Goal: Register for event/course

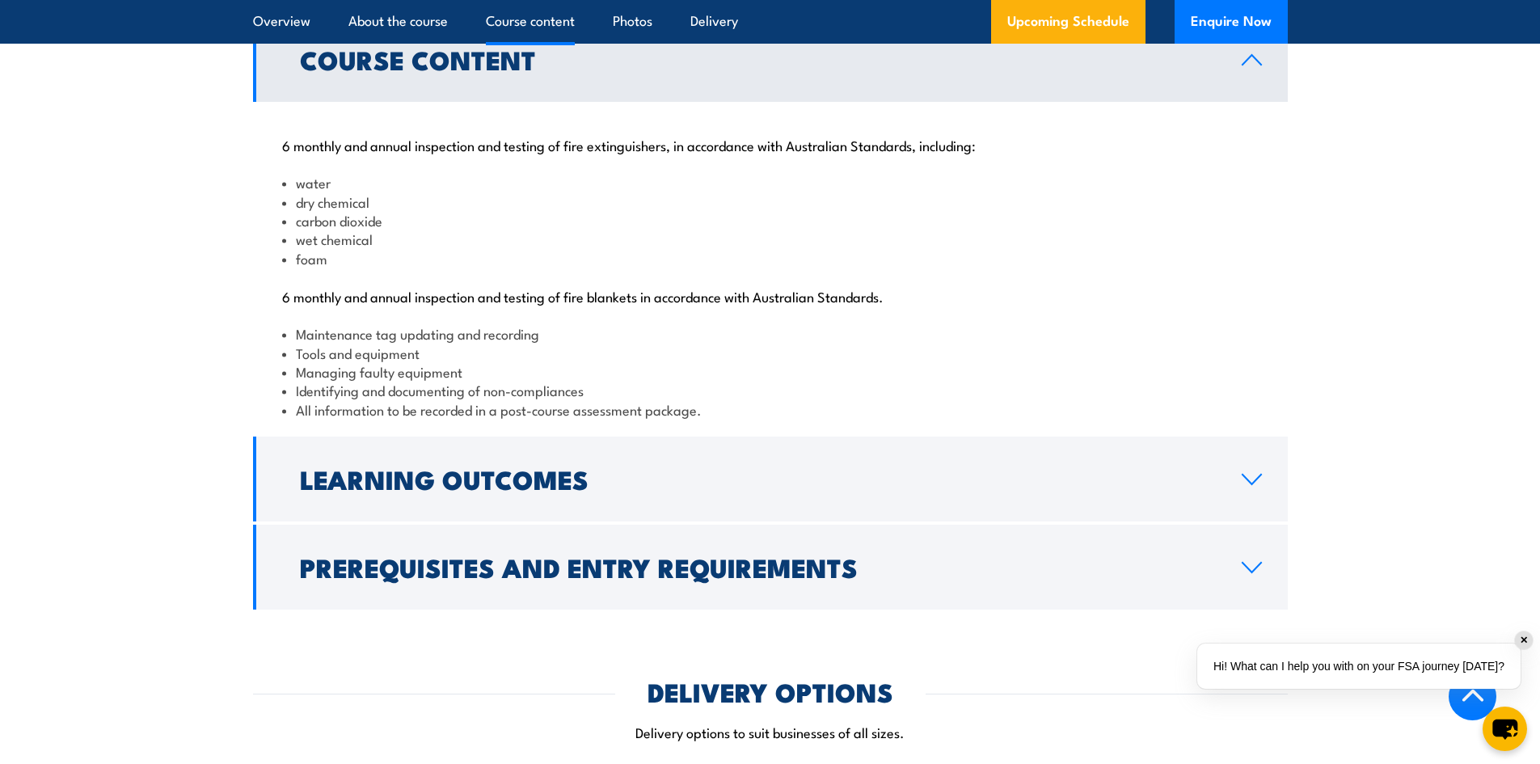
scroll to position [1778, 0]
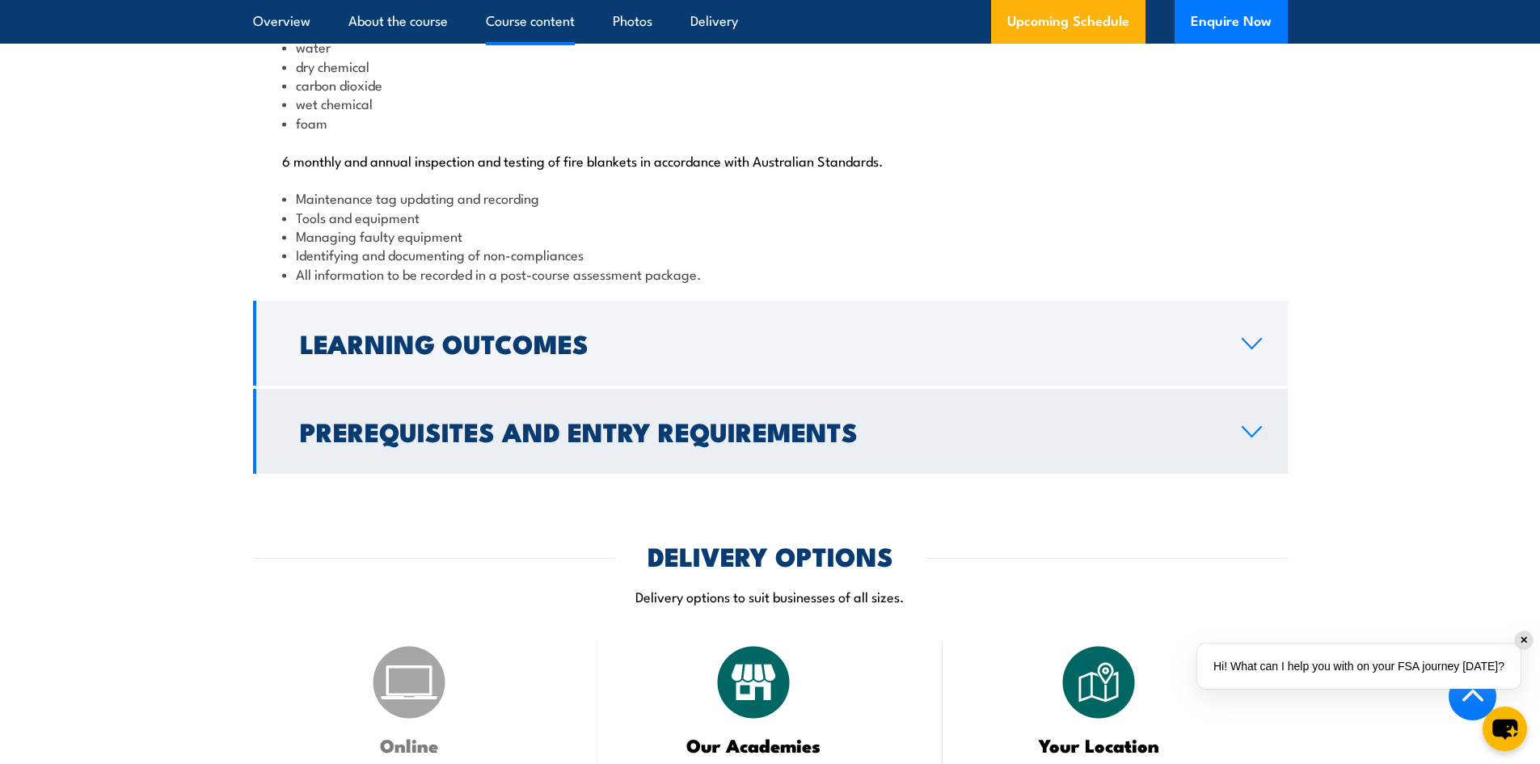
click at [1276, 474] on link "Prerequisites and Entry Requirements" at bounding box center [770, 431] width 1035 height 85
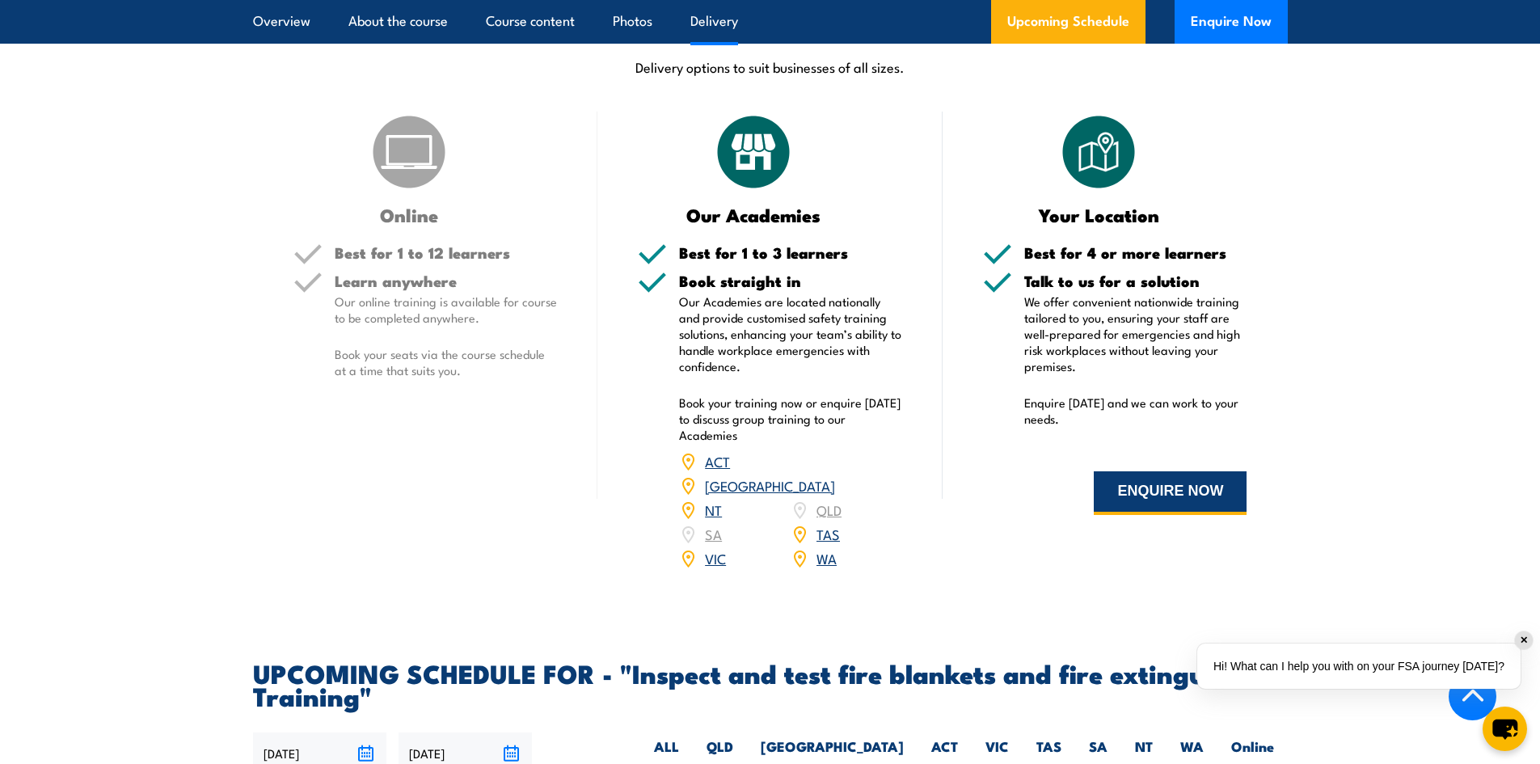
scroll to position [2587, 0]
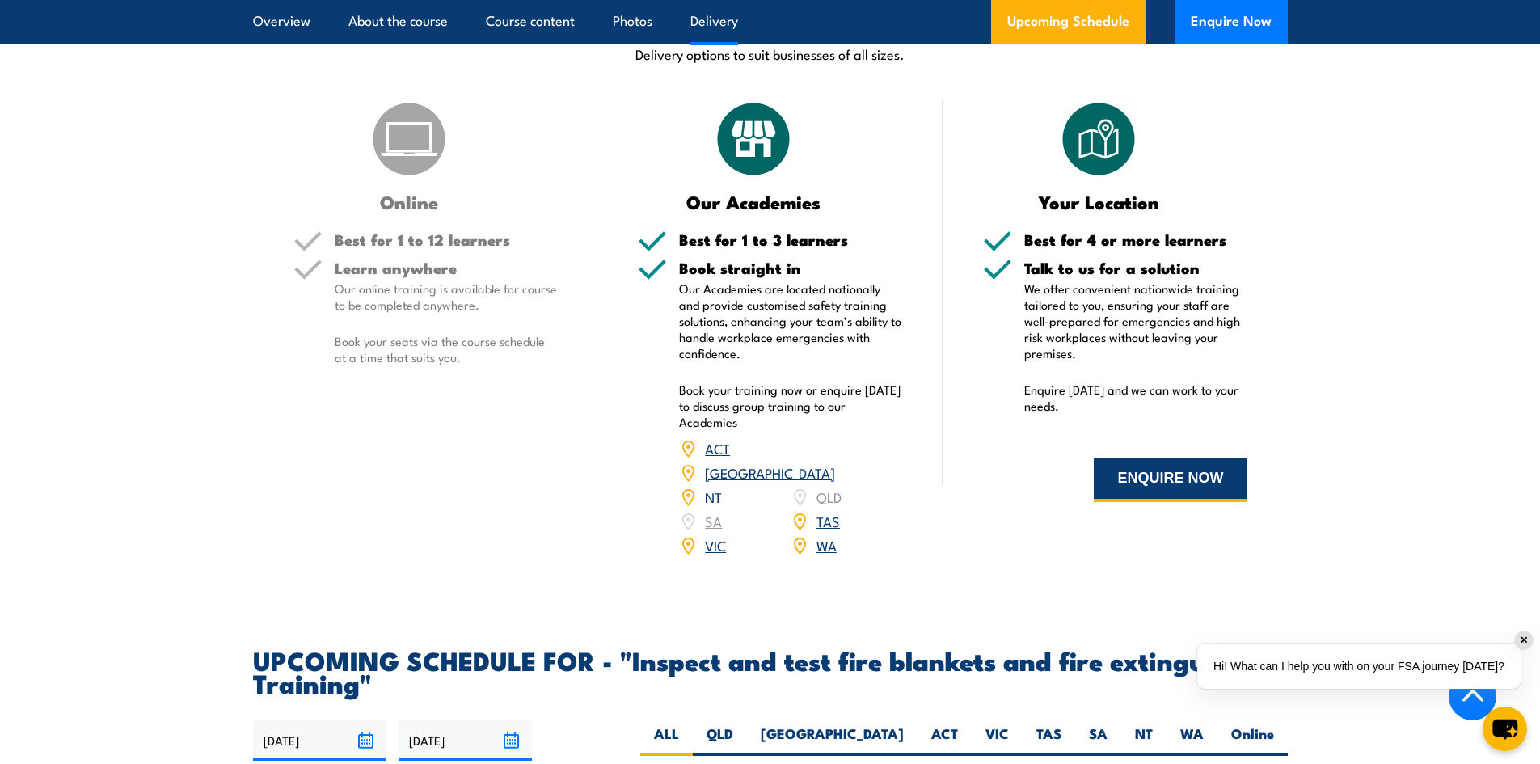
click at [1161, 502] on button "ENQUIRE NOW" at bounding box center [1170, 480] width 153 height 44
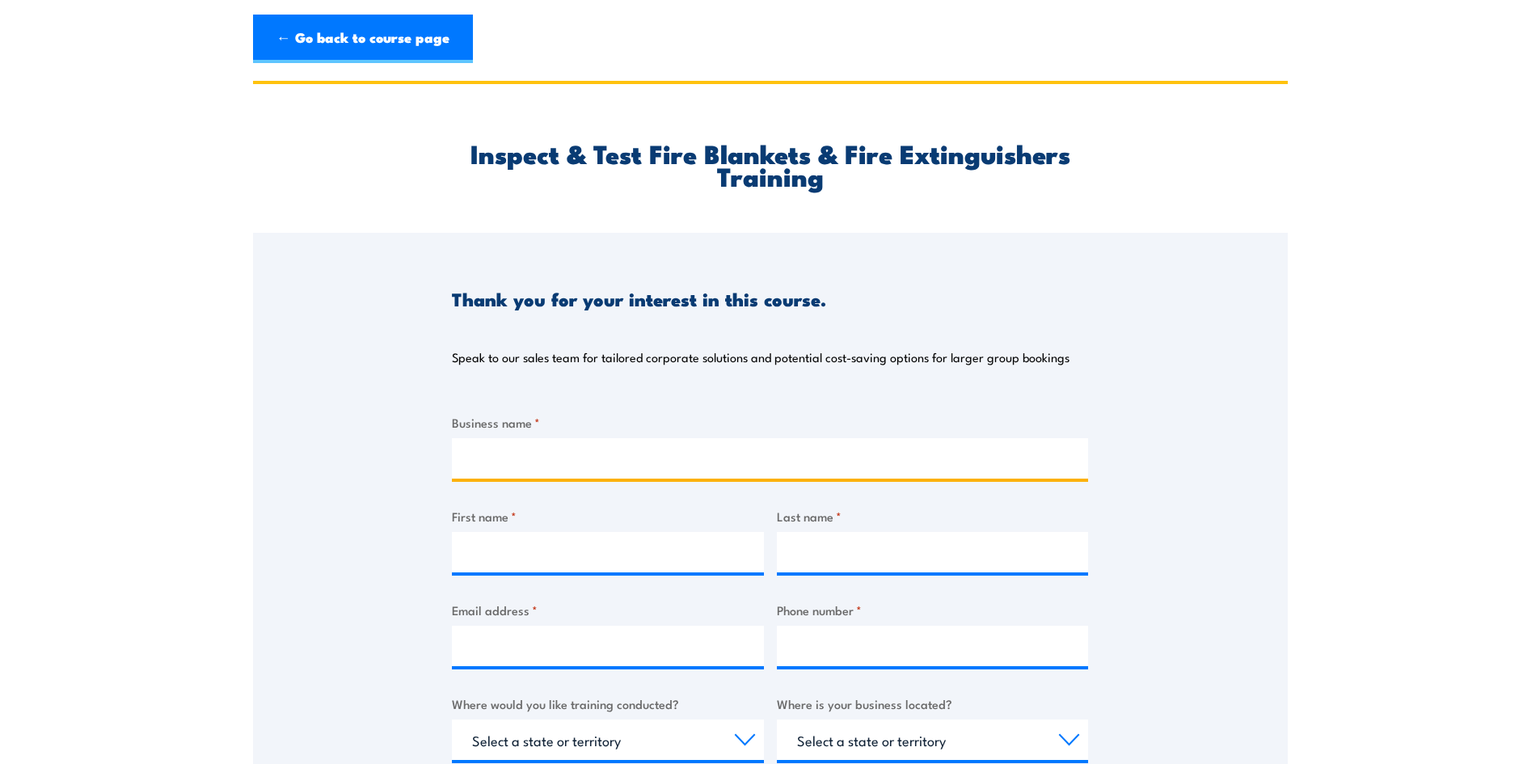
click at [630, 470] on input "Business name *" at bounding box center [770, 458] width 636 height 40
type input "Access services"
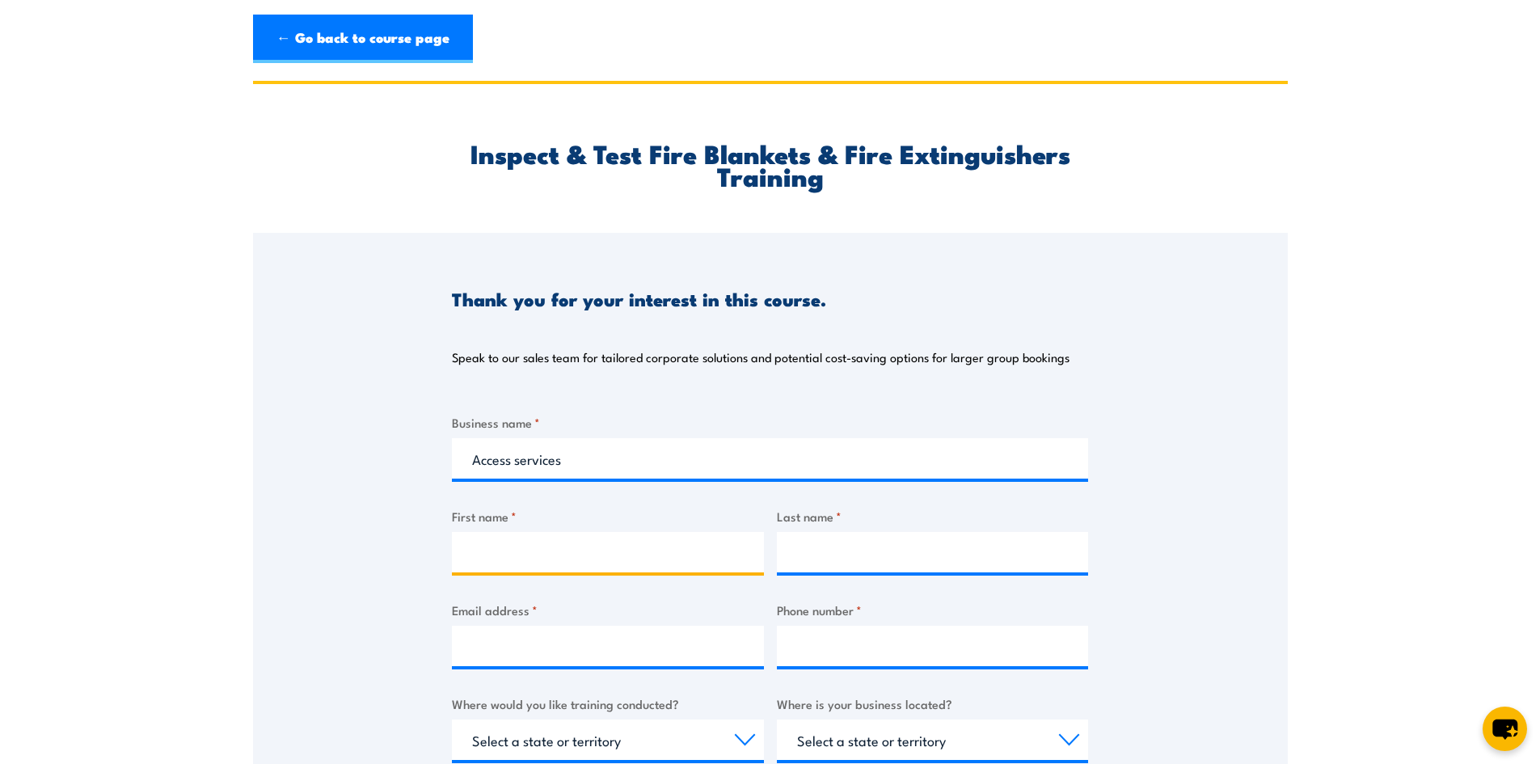
click at [593, 562] on input "First name *" at bounding box center [608, 552] width 312 height 40
type input "a"
type input "[PERSON_NAME]"
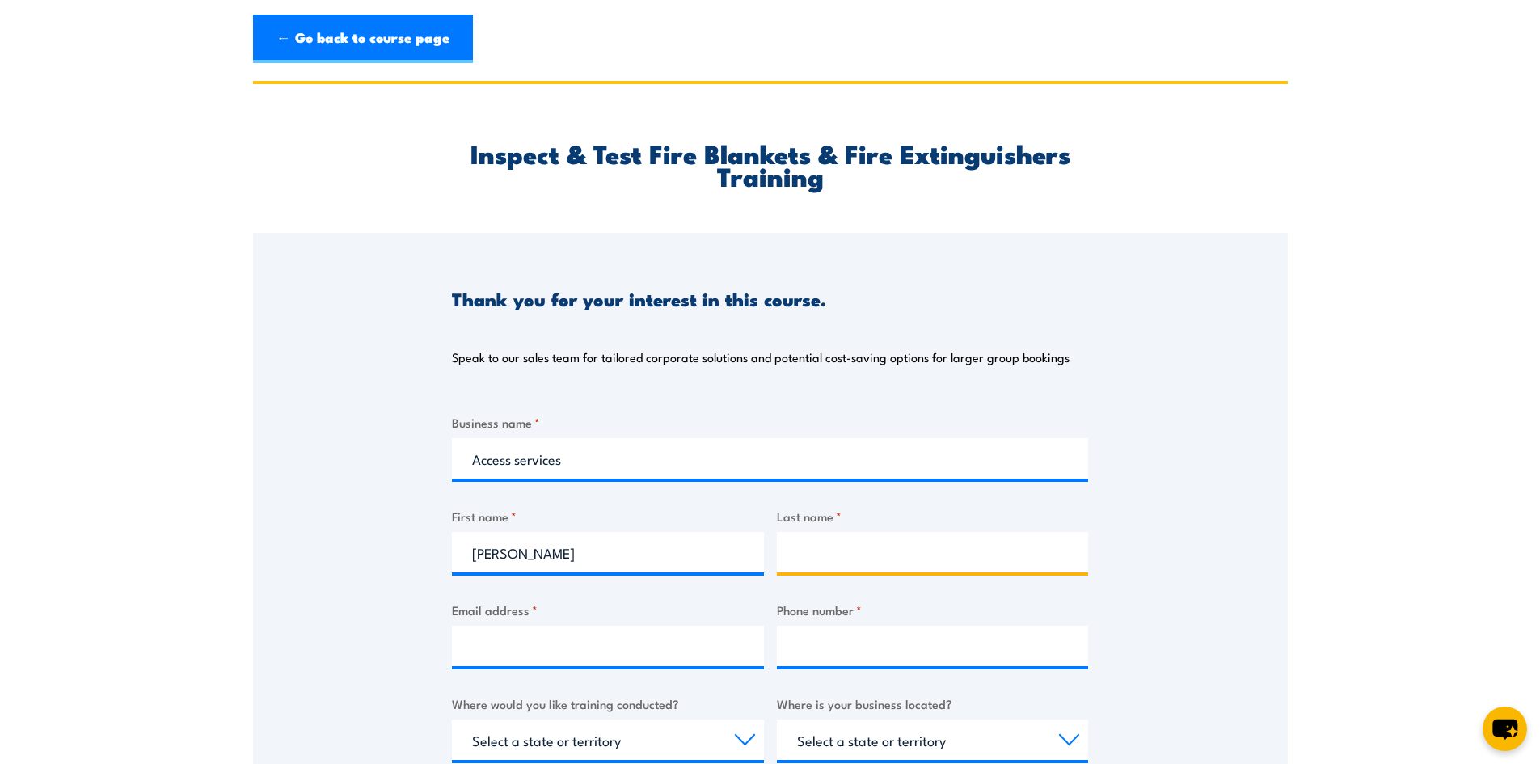
click at [827, 563] on input "Last name *" at bounding box center [933, 552] width 312 height 40
type input "h"
type input "[PERSON_NAME]"
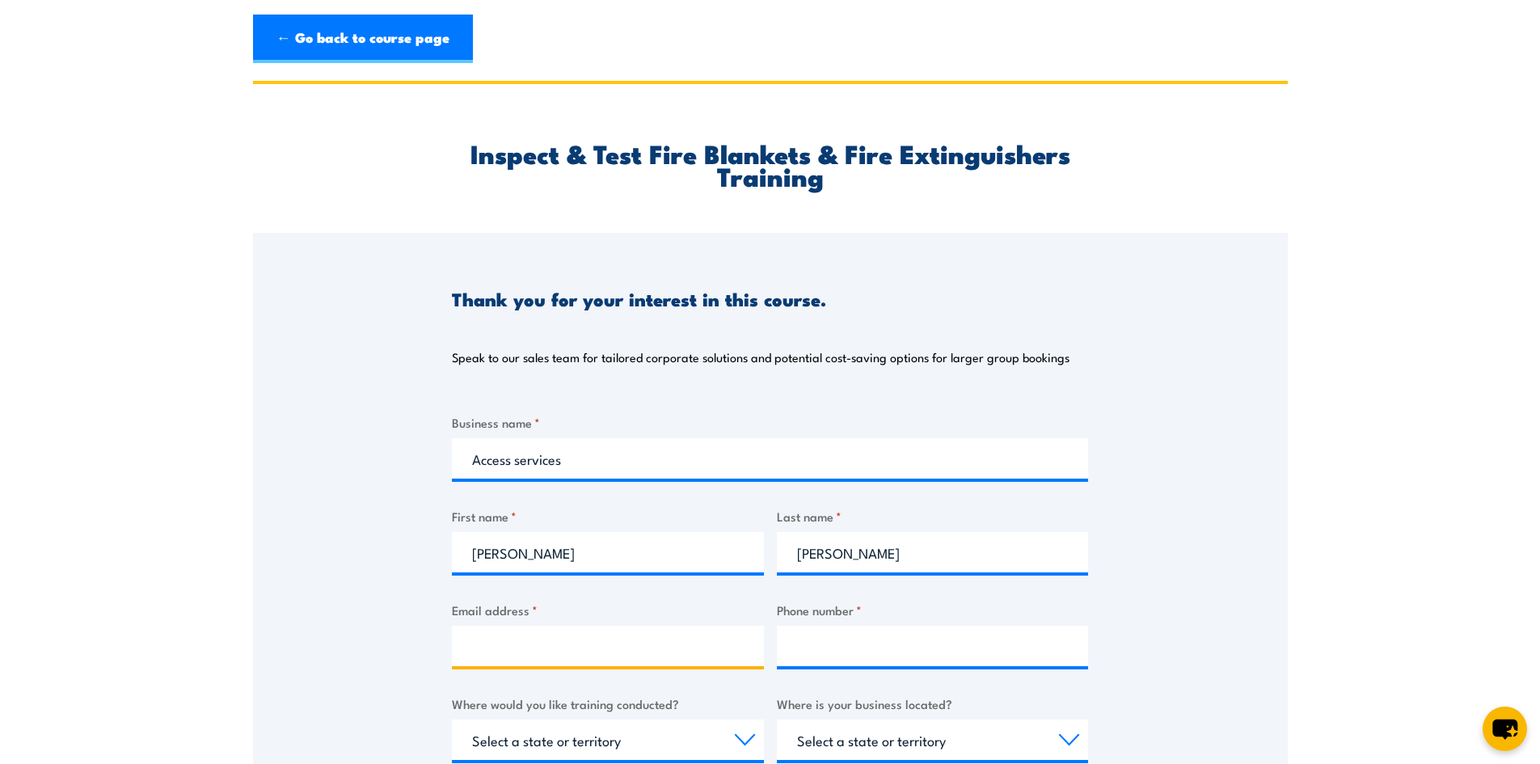
click at [525, 639] on input "Email address *" at bounding box center [608, 646] width 312 height 40
click at [514, 646] on input "[PERSON_NAME][EMAIL_ADDRESS][DOMAIN_NAME]" at bounding box center [608, 646] width 312 height 40
type input "[PERSON_NAME][EMAIL_ADDRESS][PERSON_NAME][DOMAIN_NAME]"
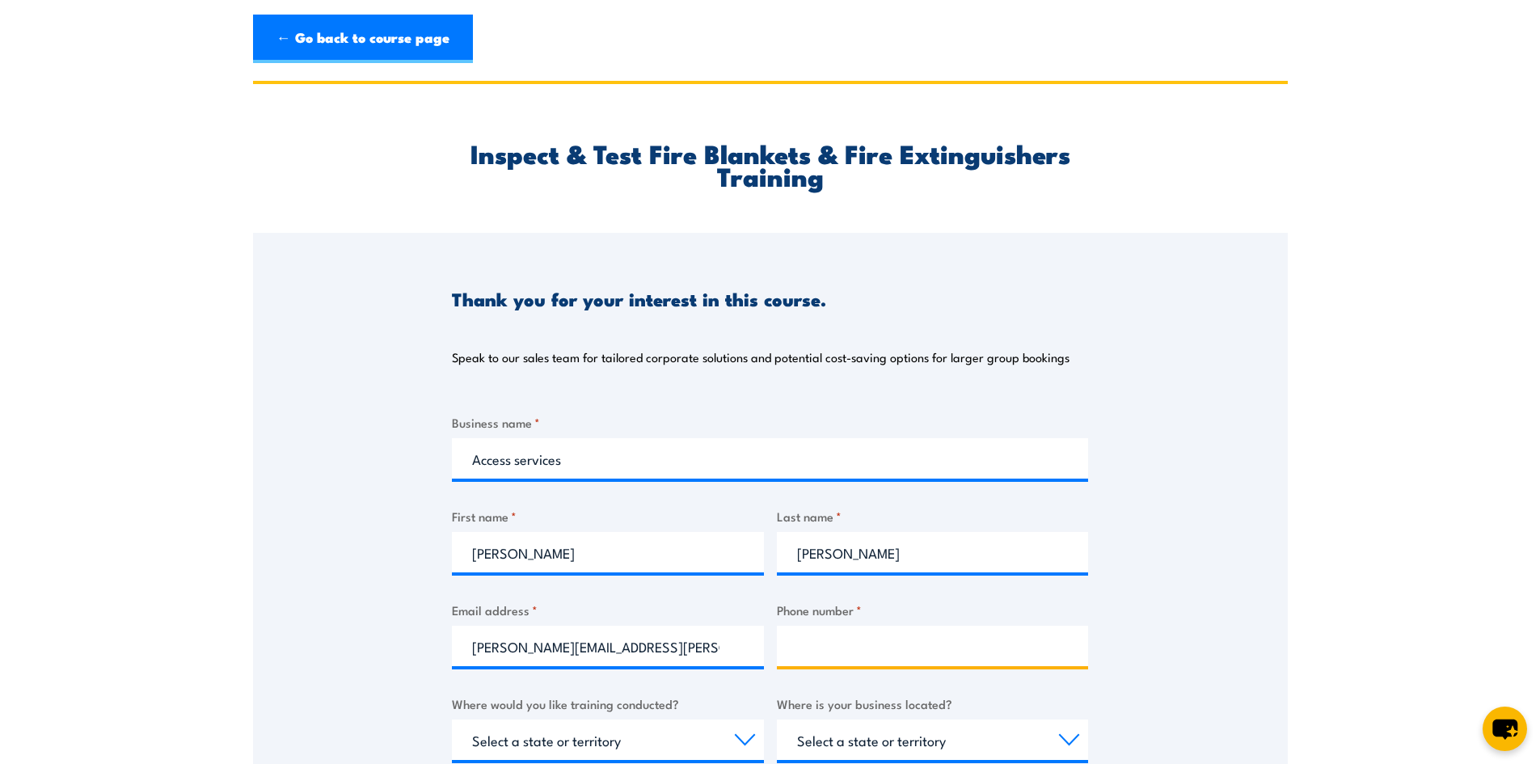
click at [830, 662] on input "Phone number *" at bounding box center [933, 646] width 312 height 40
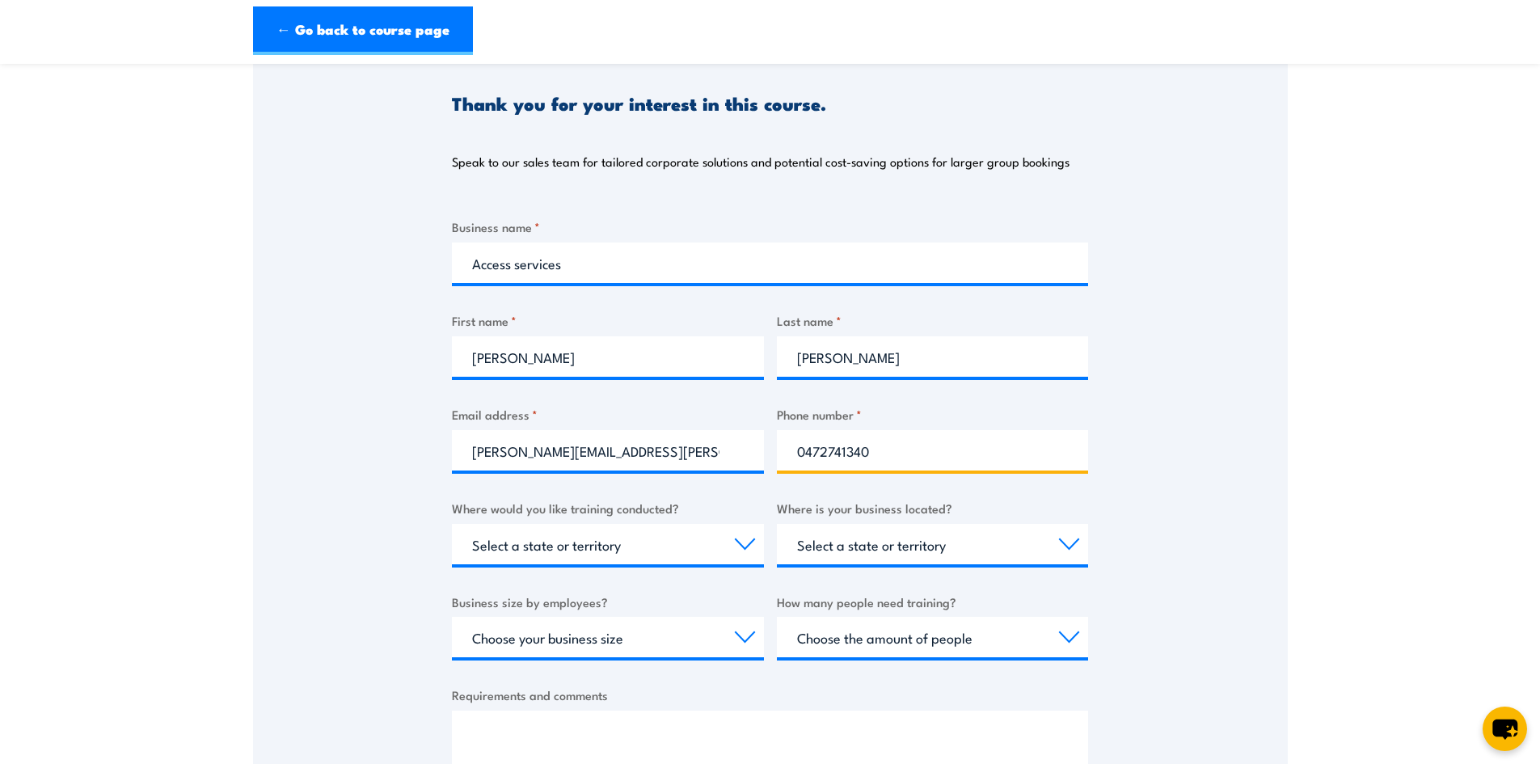
scroll to position [242, 0]
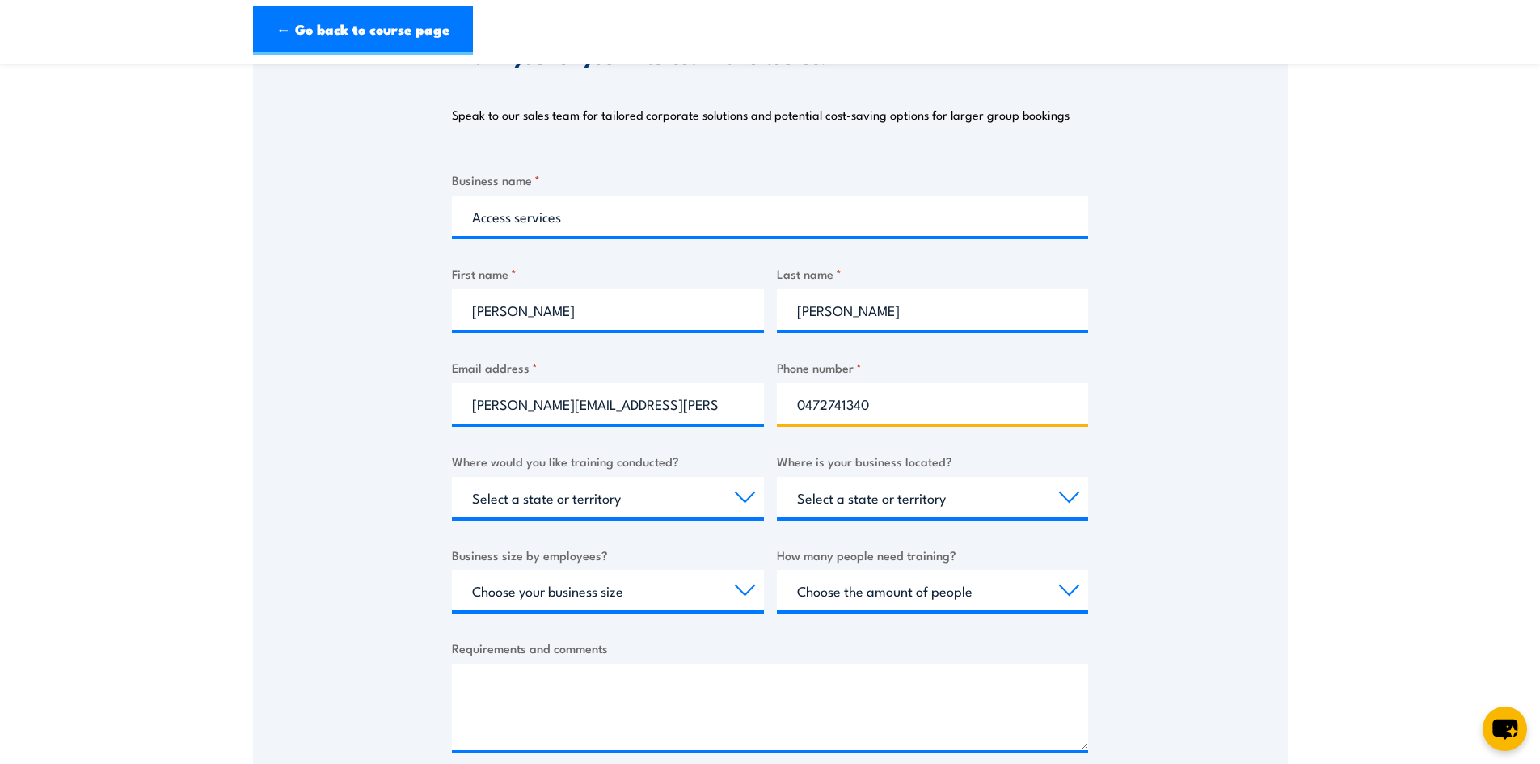
type input "0472741340"
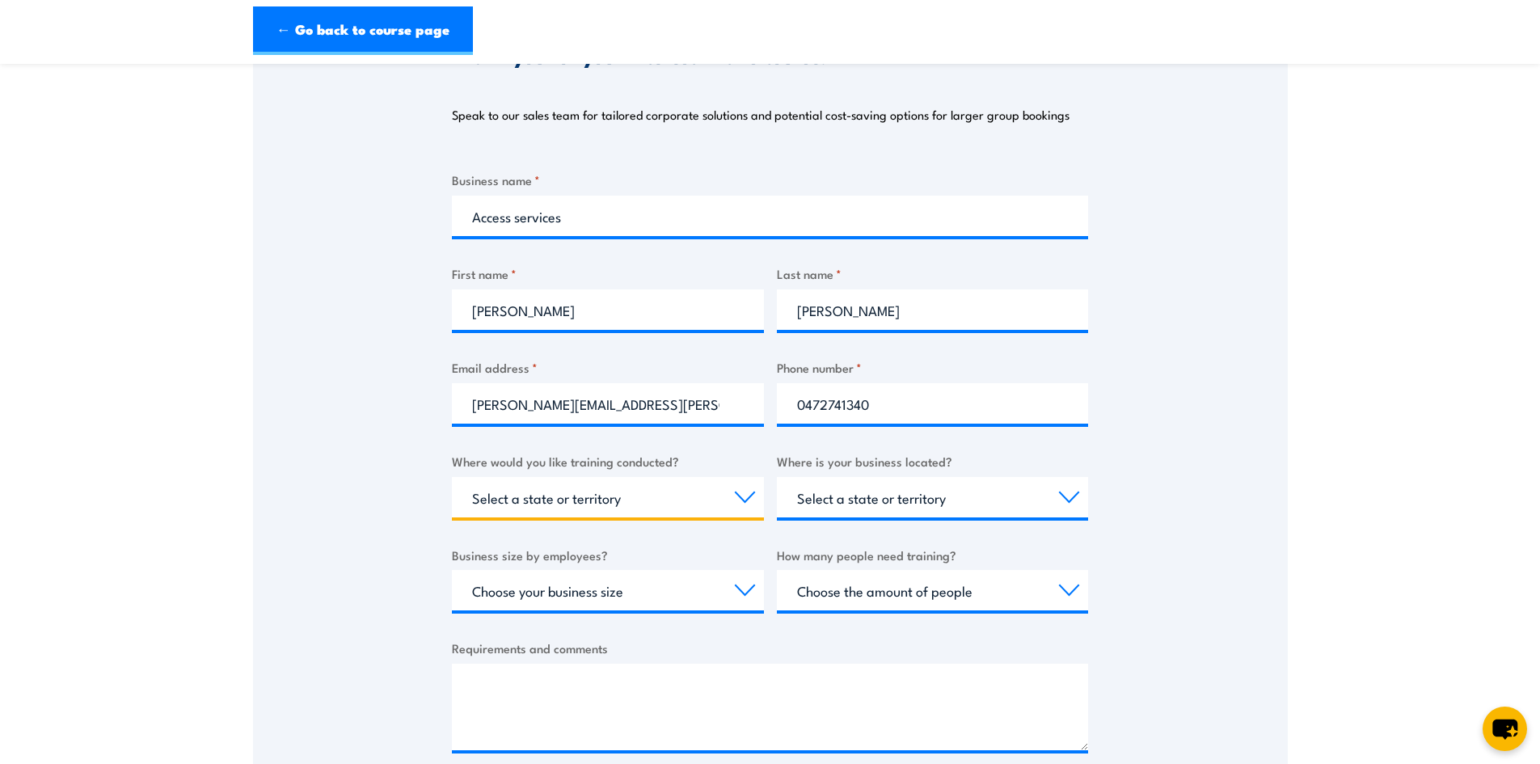
click at [739, 507] on select "Select a state or territory Nationally - multiple locations [GEOGRAPHIC_DATA] […" at bounding box center [608, 497] width 312 height 40
select select "WA"
click at [452, 477] on select "Select a state or territory Nationally - multiple locations [GEOGRAPHIC_DATA] […" at bounding box center [608, 497] width 312 height 40
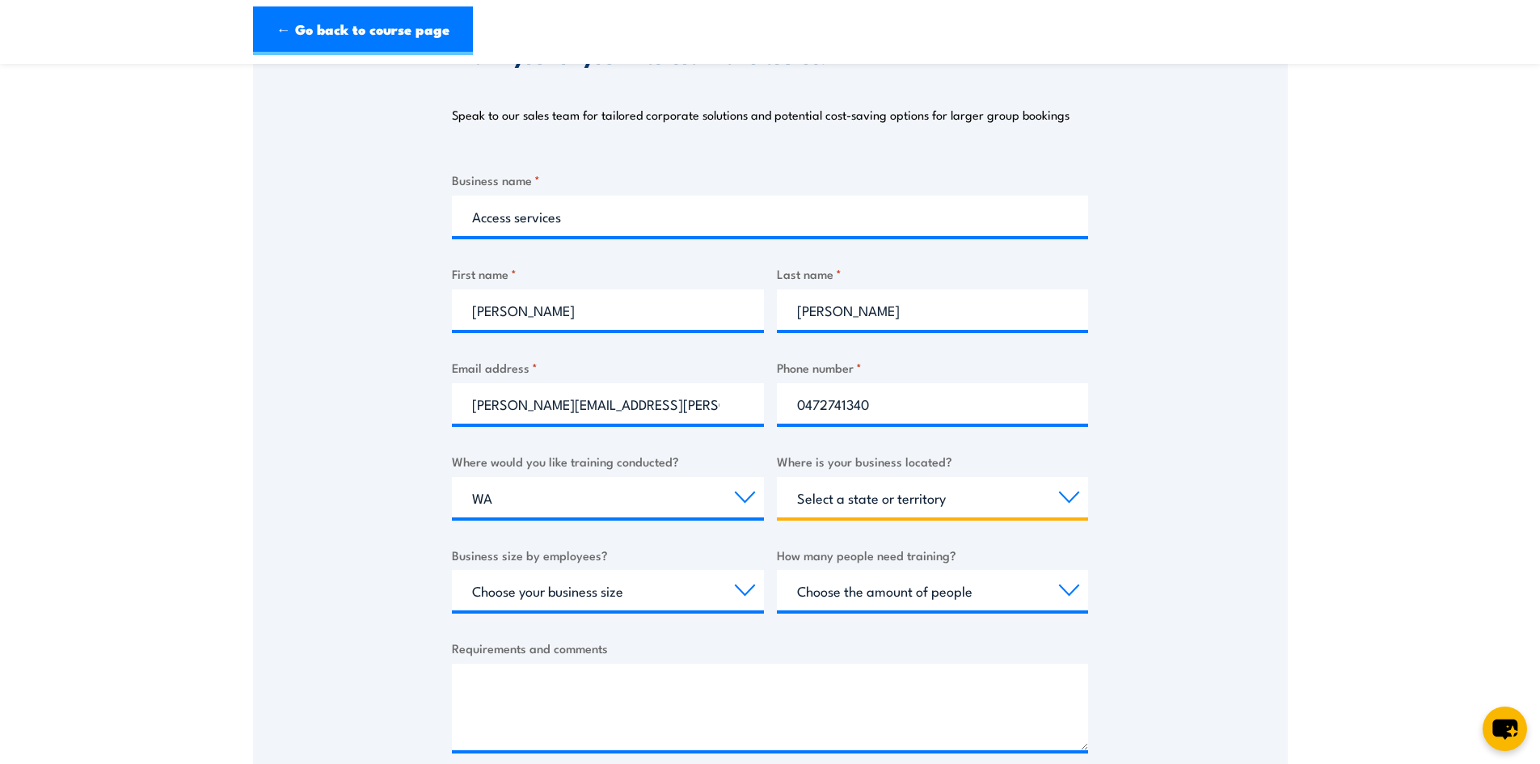
click at [1069, 497] on select "Select a state or territory [GEOGRAPHIC_DATA] [GEOGRAPHIC_DATA] [GEOGRAPHIC_DAT…" at bounding box center [933, 497] width 312 height 40
select select "WA"
click at [777, 477] on select "Select a state or territory [GEOGRAPHIC_DATA] [GEOGRAPHIC_DATA] [GEOGRAPHIC_DAT…" at bounding box center [933, 497] width 312 height 40
click at [742, 587] on select "Choose your business size 1 to 19 20 to 199 200+" at bounding box center [608, 590] width 312 height 40
select select "1 to 19"
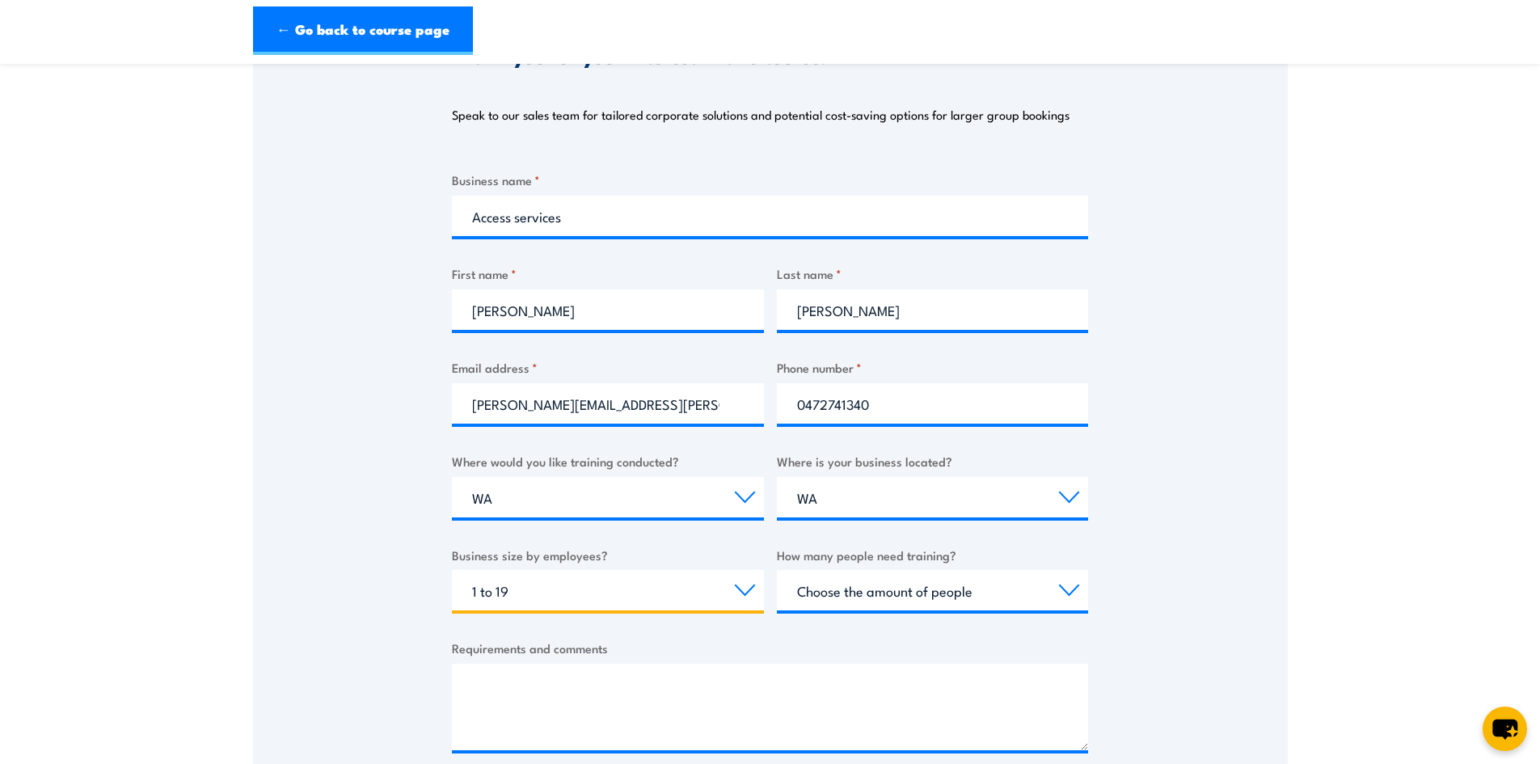
click at [452, 570] on select "Choose your business size 1 to 19 20 to 199 200+" at bounding box center [608, 590] width 312 height 40
click at [1081, 574] on select "Choose the amount of people 1 to 4 5 to 19 20+" at bounding box center [933, 590] width 312 height 40
select select "5 to 19"
click at [777, 570] on select "Choose the amount of people 1 to 4 5 to 19 20+" at bounding box center [933, 590] width 312 height 40
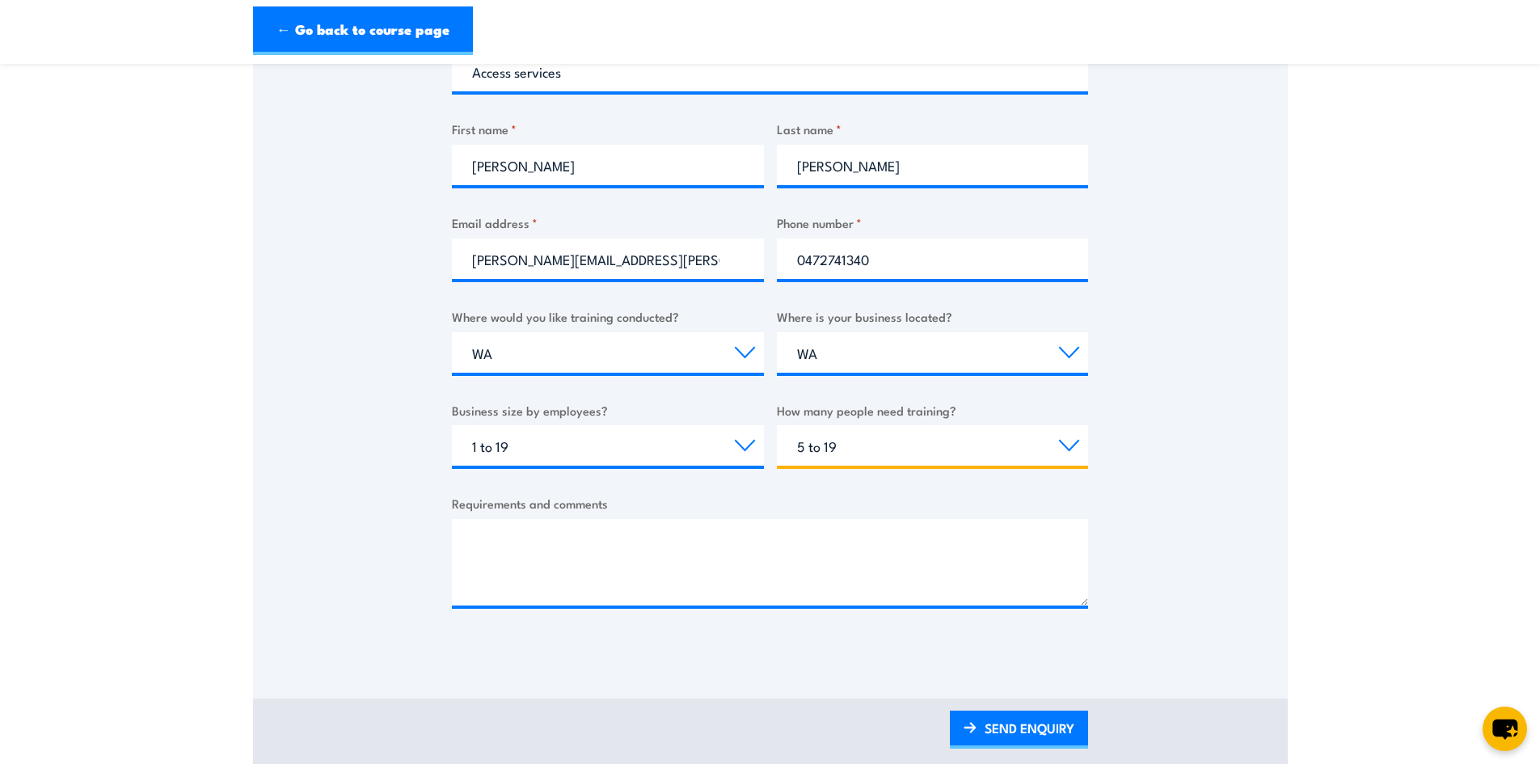
scroll to position [404, 0]
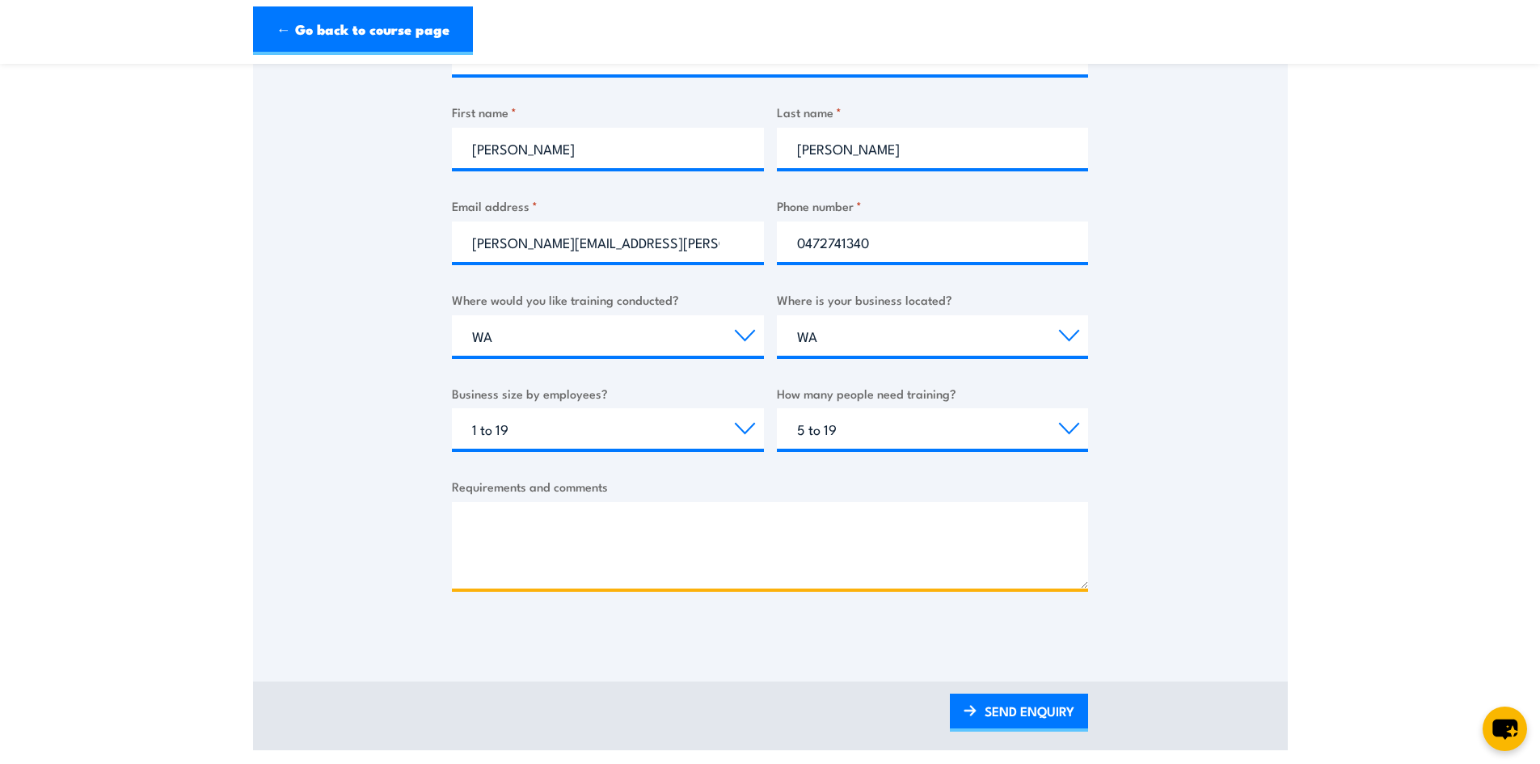
click at [567, 516] on textarea "Requirements and comments" at bounding box center [770, 545] width 636 height 86
click at [759, 524] on textarea "Employees able to confidentially and safely" at bounding box center [770, 545] width 636 height 86
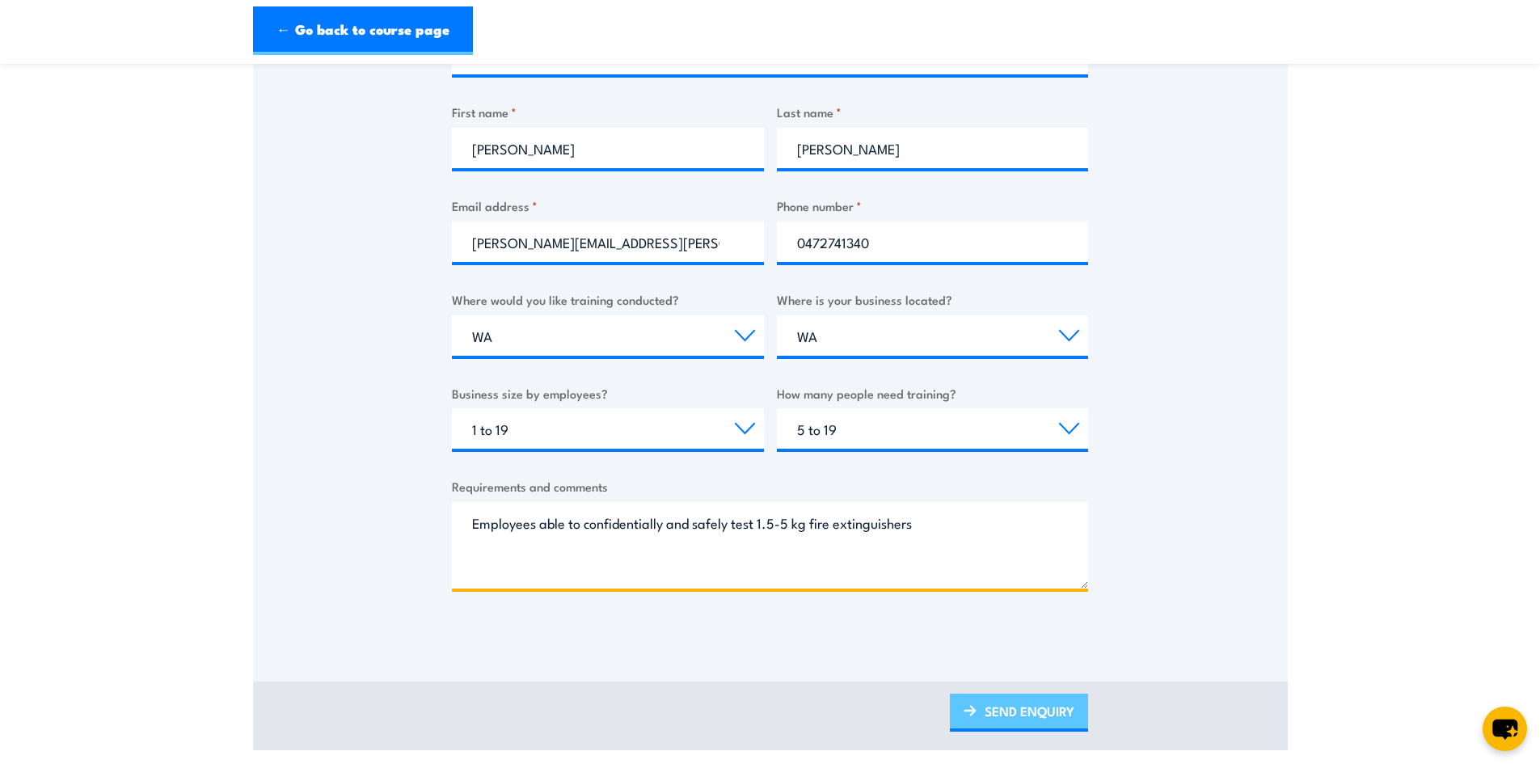
type textarea "Employees able to confidentially and safely test 1.5-5 kg fire extinguishers"
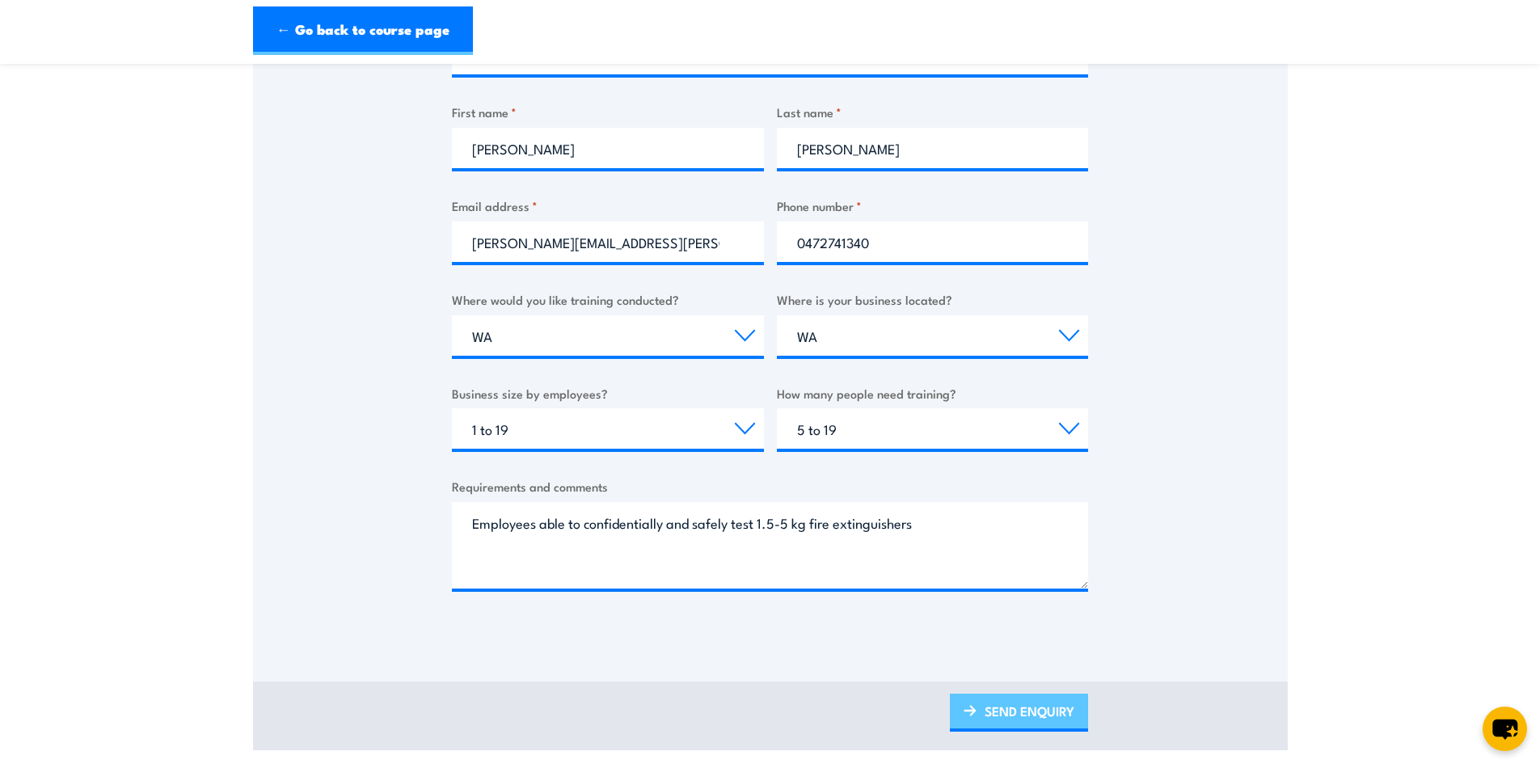
click at [1006, 704] on link "SEND ENQUIRY" at bounding box center [1019, 713] width 138 height 38
click at [993, 721] on link "SEND ENQUIRY" at bounding box center [1019, 713] width 138 height 38
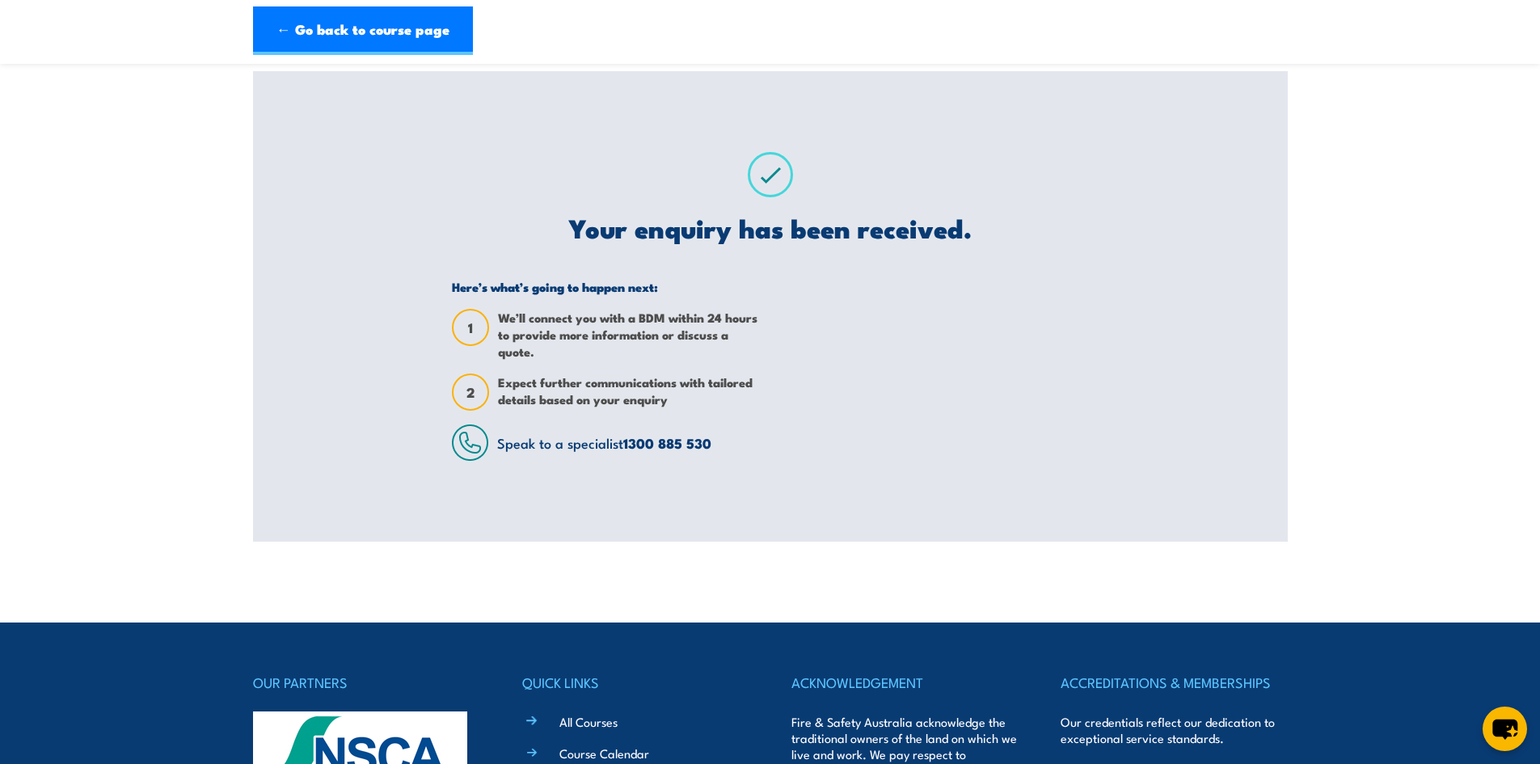
scroll to position [0, 0]
